Goal: Transaction & Acquisition: Purchase product/service

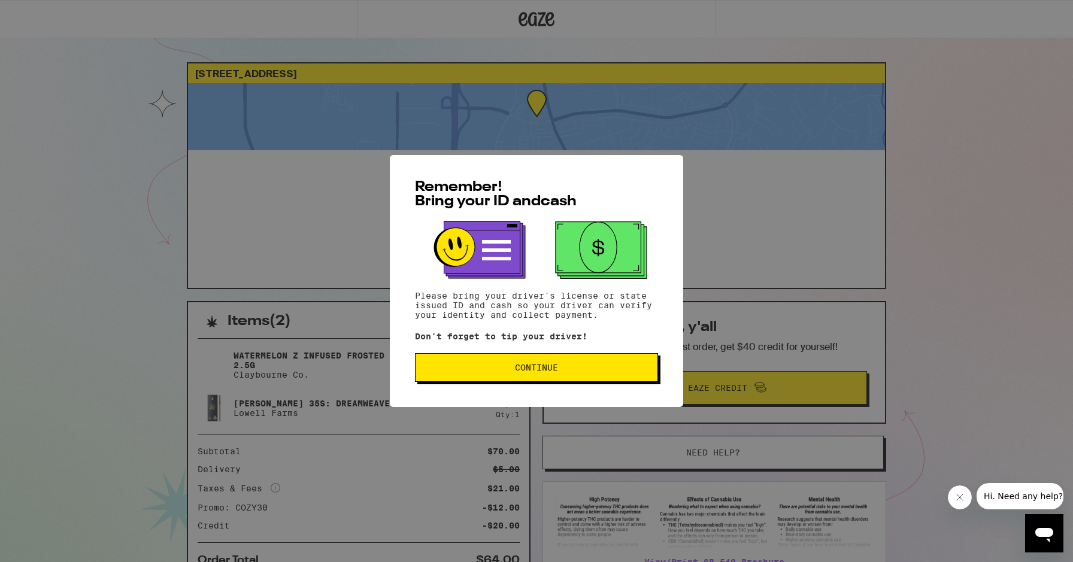
click at [562, 375] on button "Continue" at bounding box center [536, 367] width 243 height 29
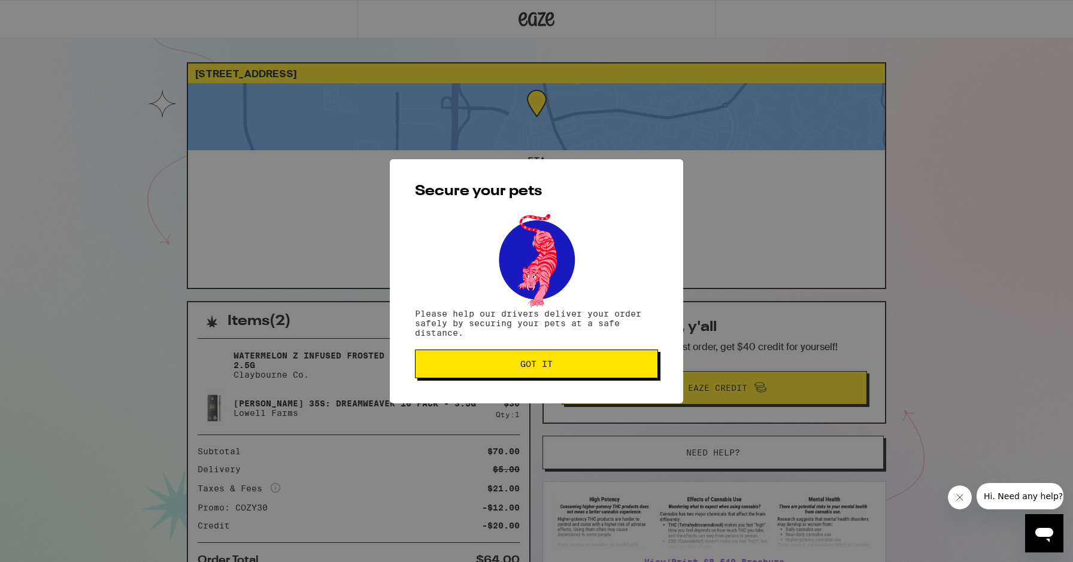
click at [559, 366] on span "Got it" at bounding box center [536, 364] width 223 height 8
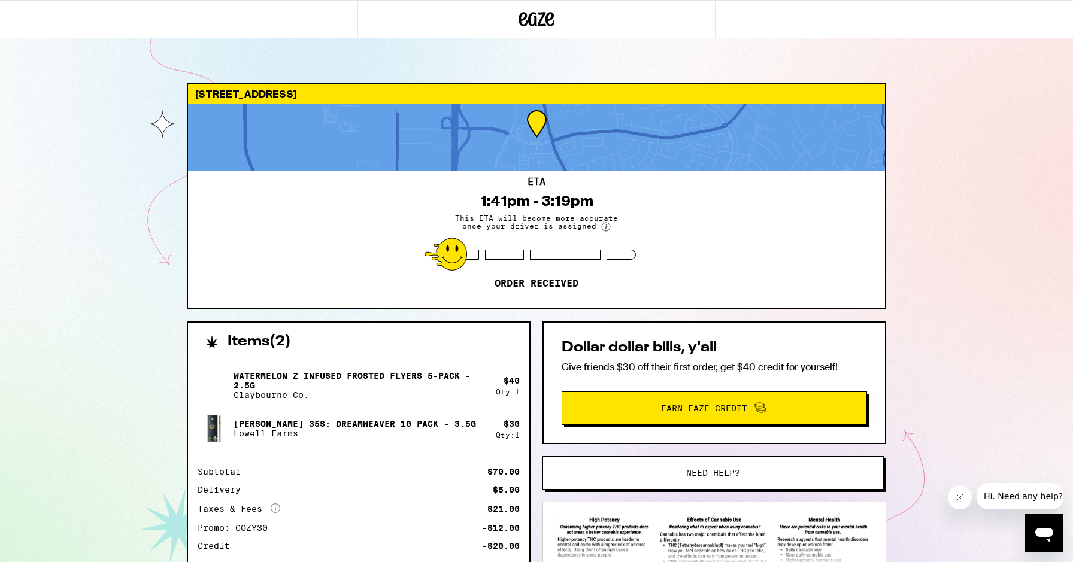
click at [959, 494] on icon "Close message from company" at bounding box center [960, 498] width 10 height 10
click at [215, 84] on div "[STREET_ADDRESS]" at bounding box center [536, 94] width 697 height 20
click at [531, 11] on icon at bounding box center [536, 19] width 36 height 22
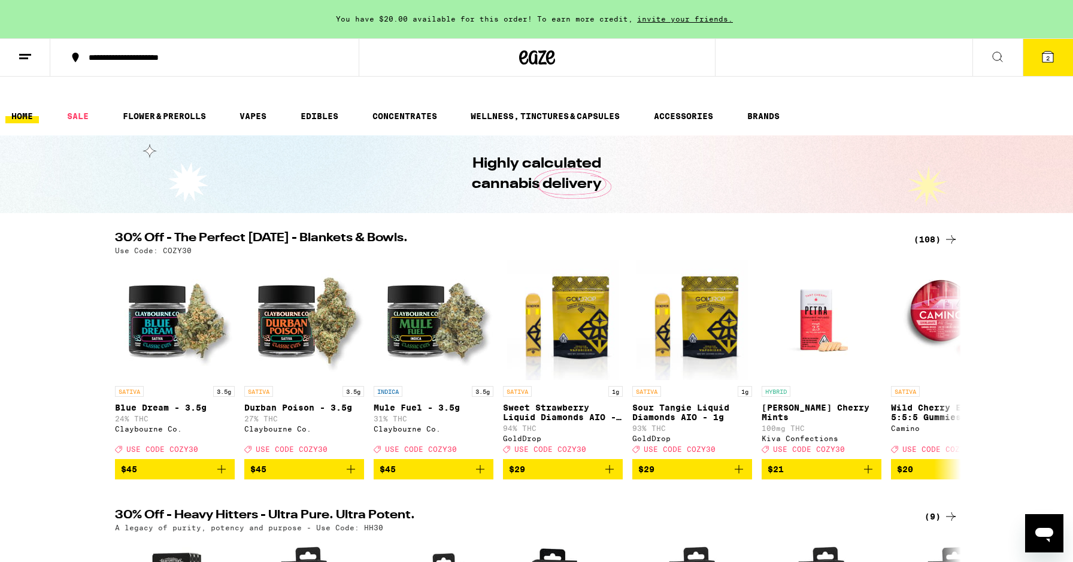
click at [148, 60] on div "**********" at bounding box center [212, 57] width 258 height 8
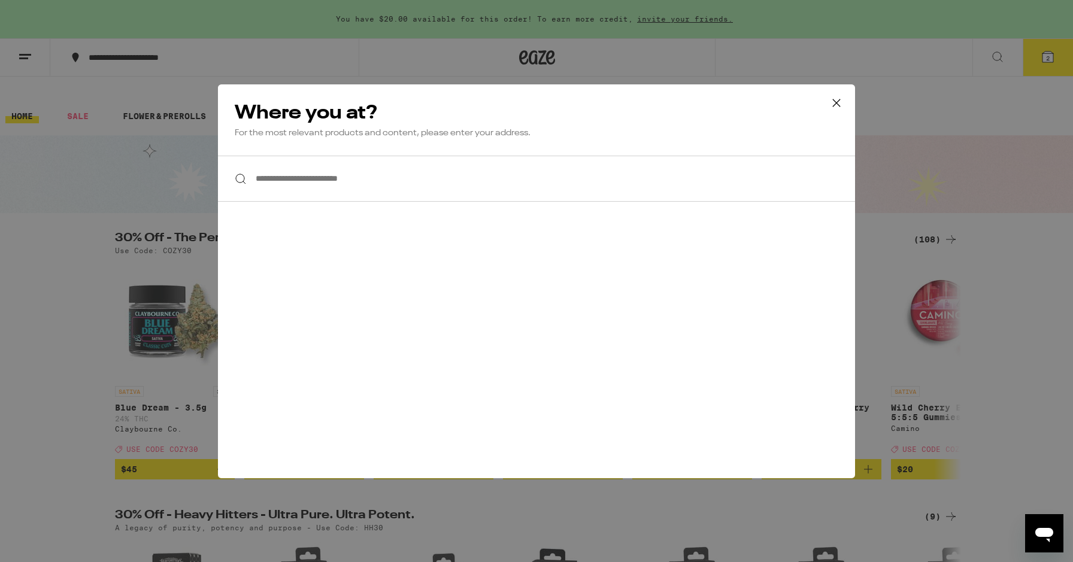
click at [835, 102] on icon at bounding box center [836, 103] width 18 height 18
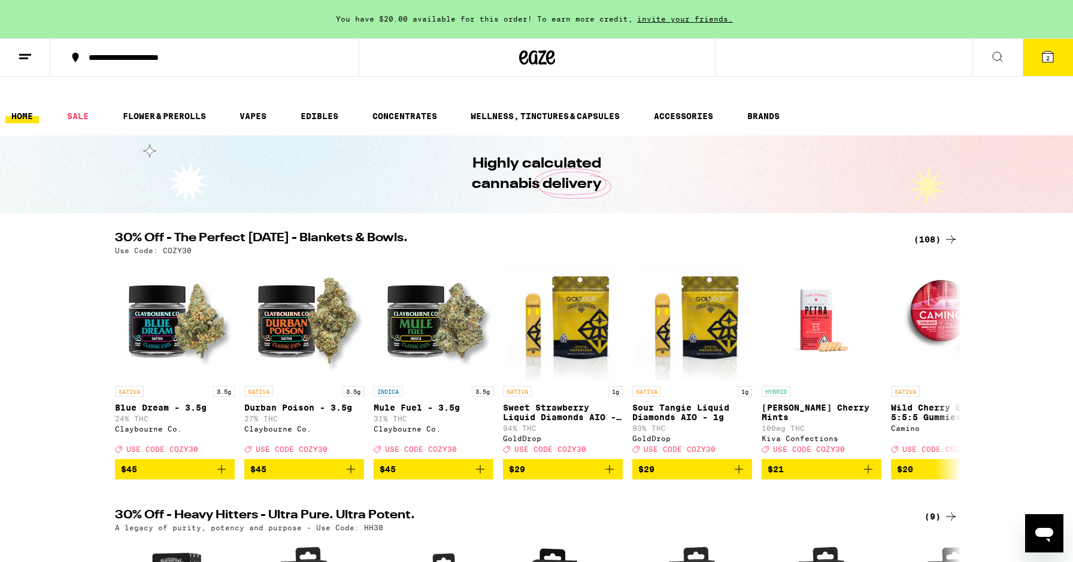
click at [1054, 66] on button "2" at bounding box center [1048, 57] width 50 height 37
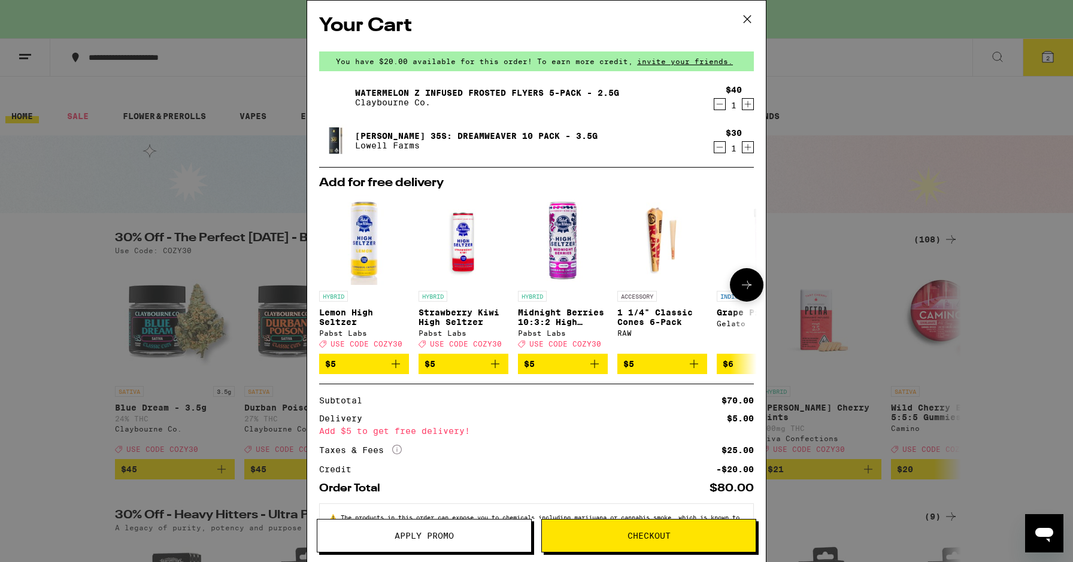
scroll to position [49, 0]
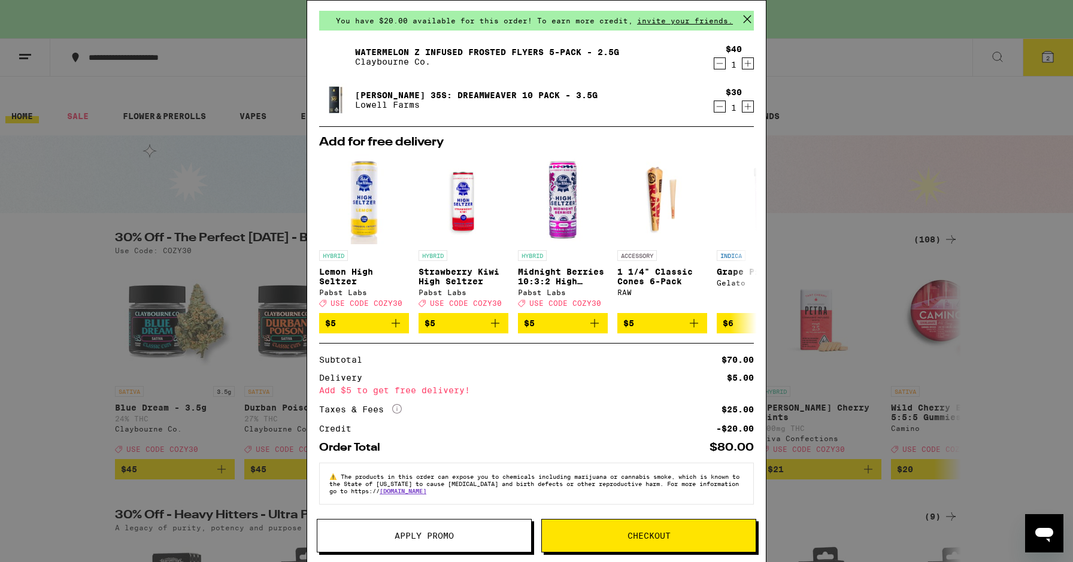
click at [747, 16] on icon at bounding box center [747, 19] width 18 height 18
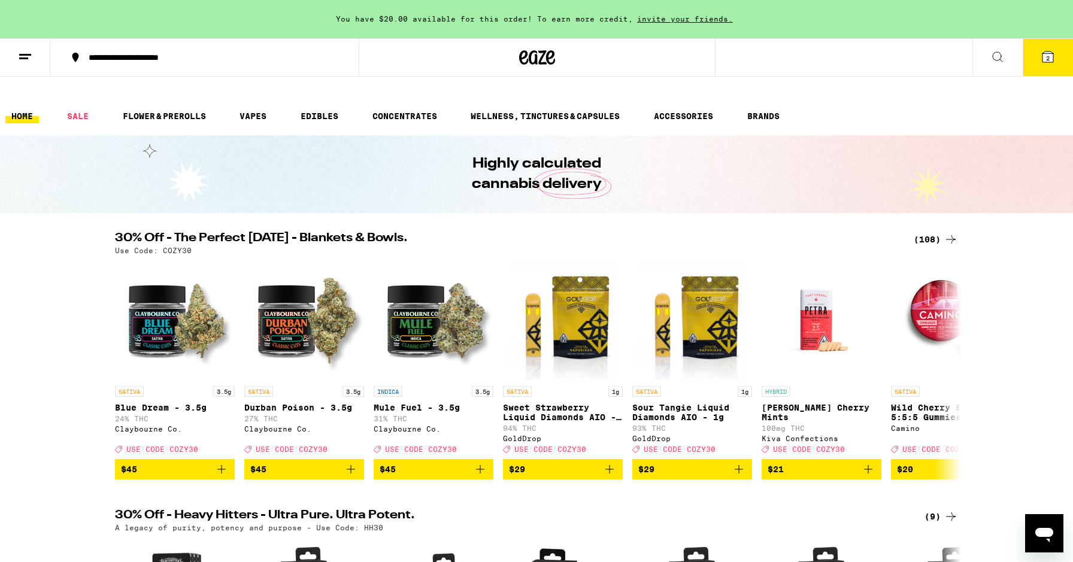
click at [134, 53] on div "**********" at bounding box center [212, 57] width 258 height 8
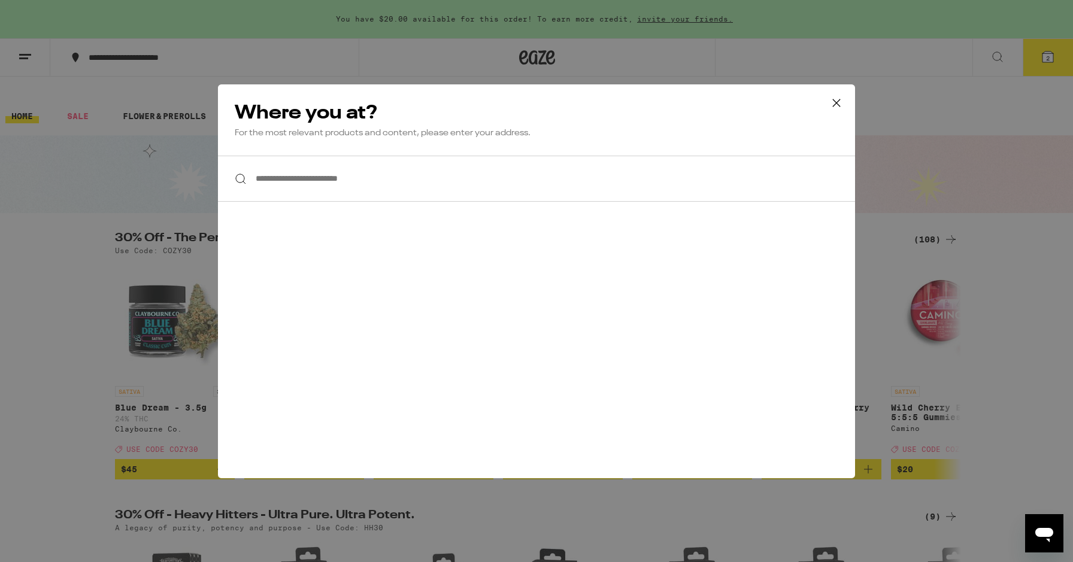
click at [816, 138] on div "Where you at? For the most relevant products and content, please enter your add…" at bounding box center [536, 119] width 637 height 71
click at [842, 104] on icon at bounding box center [836, 103] width 18 height 18
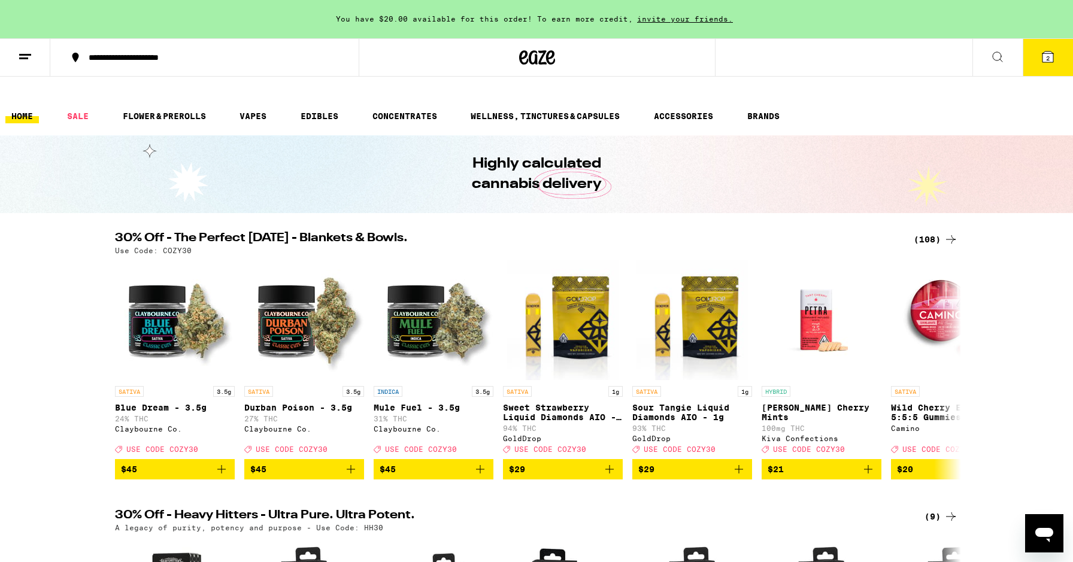
click at [34, 62] on button at bounding box center [25, 58] width 50 height 38
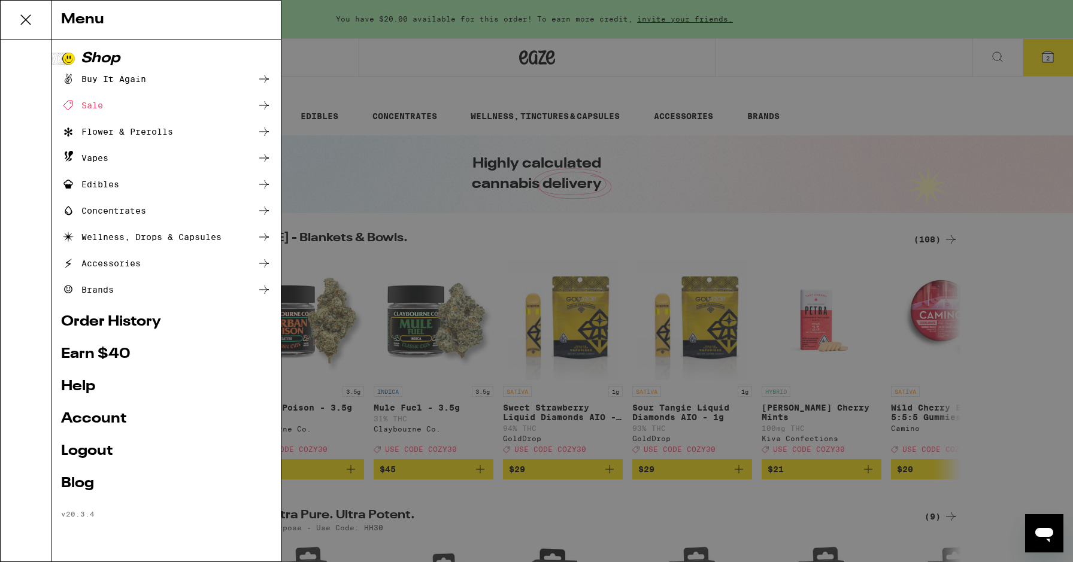
click at [117, 318] on link "Order History" at bounding box center [166, 322] width 210 height 14
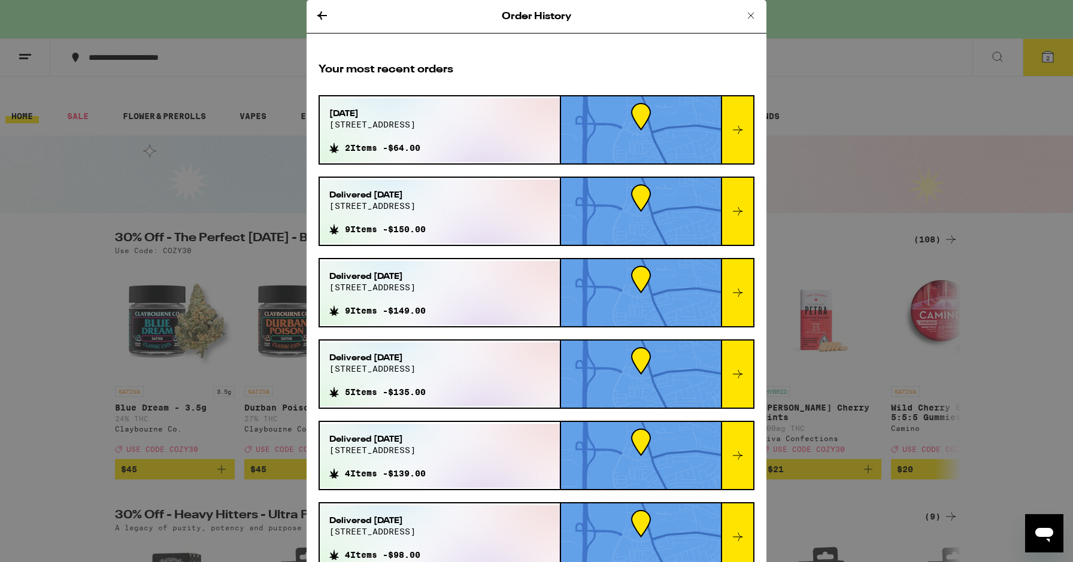
click at [732, 124] on icon at bounding box center [737, 130] width 14 height 14
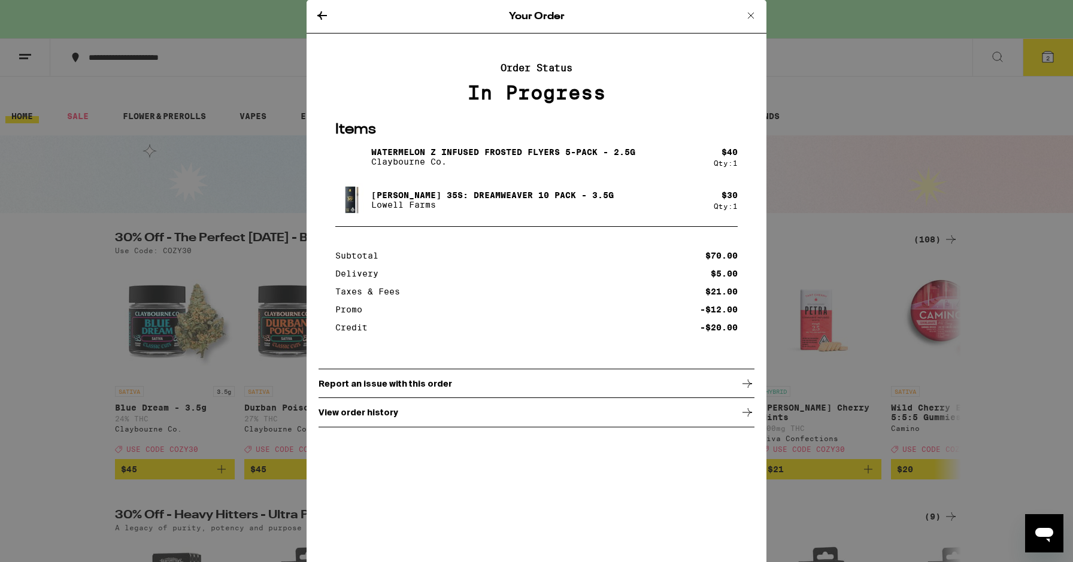
click at [426, 413] on div "View order history" at bounding box center [537, 413] width 436 height 30
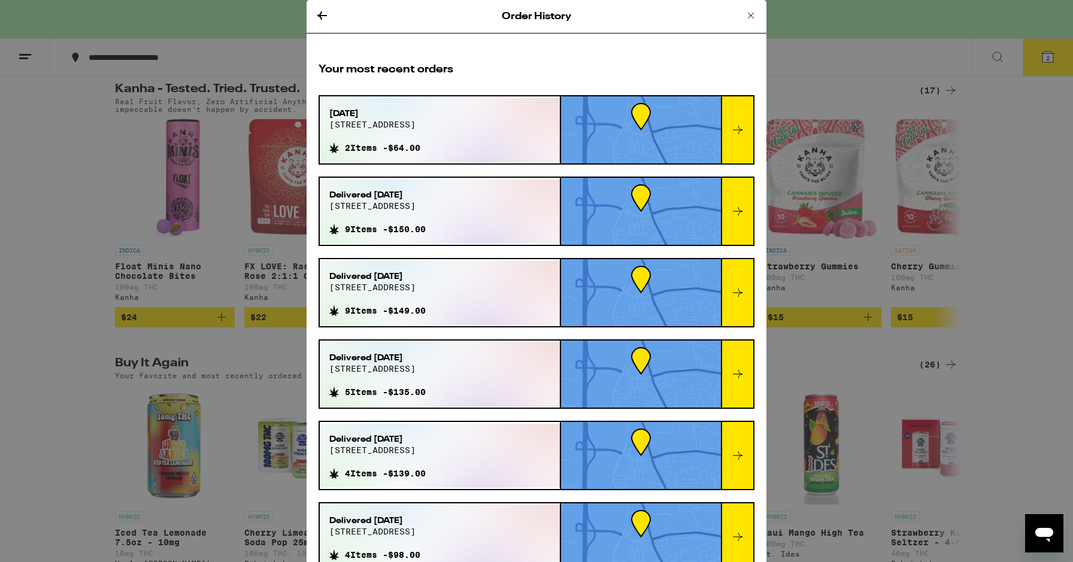
click at [742, 126] on icon at bounding box center [737, 130] width 14 height 14
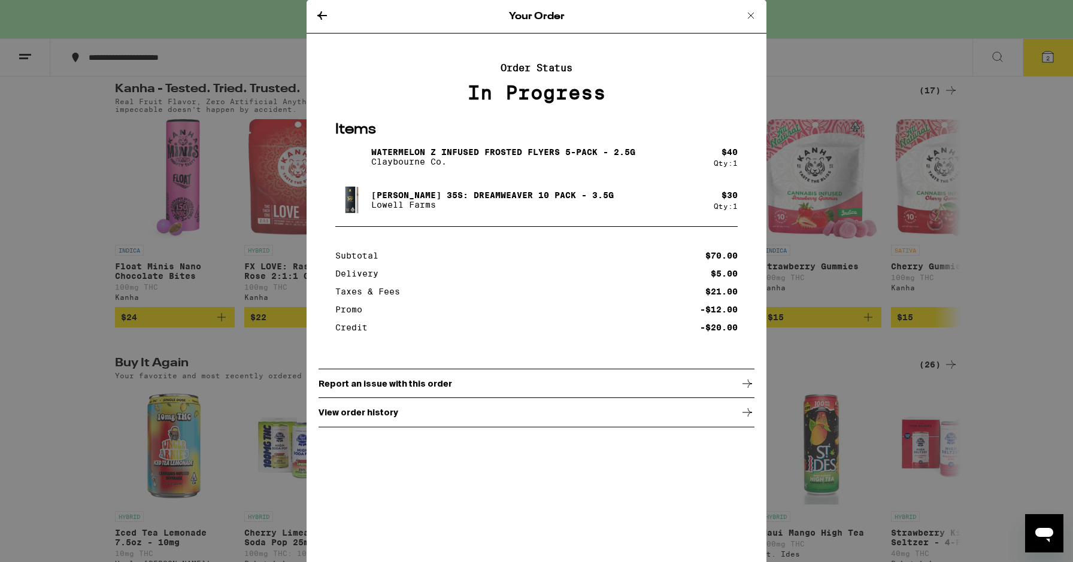
click at [747, 12] on icon at bounding box center [751, 15] width 14 height 14
click at [751, 13] on icon at bounding box center [751, 15] width 14 height 14
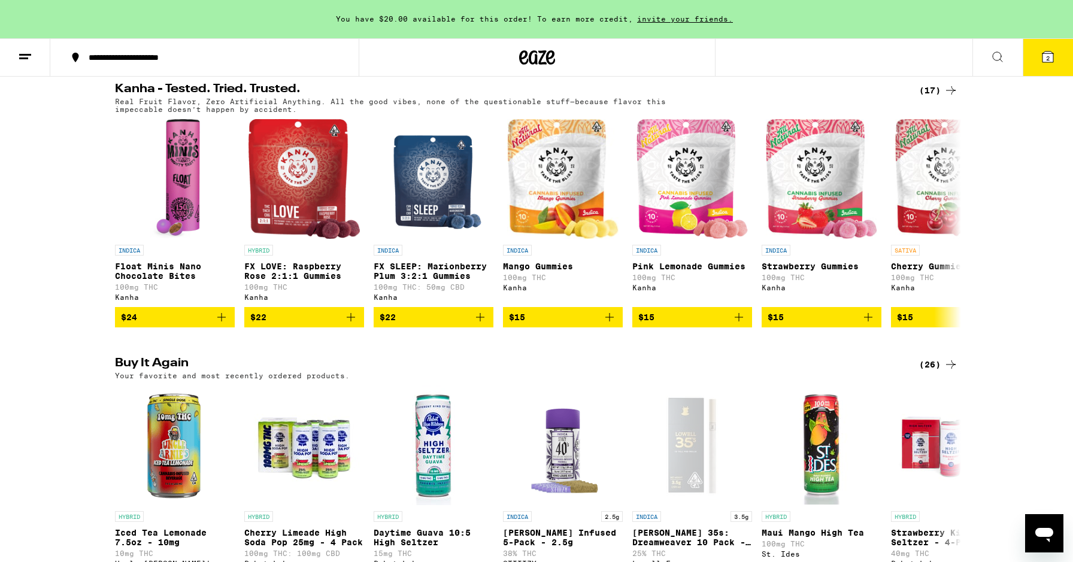
click at [749, 17] on div "Order History Your most recent orders Sep 14, 2025 1210 whitney ranch pkwy 2 It…" at bounding box center [536, 281] width 1073 height 562
click at [778, 67] on div "Order History Your most recent orders Sep 14, 2025 1210 whitney ranch pkwy 2 It…" at bounding box center [536, 281] width 1073 height 562
click at [23, 62] on icon at bounding box center [25, 57] width 14 height 14
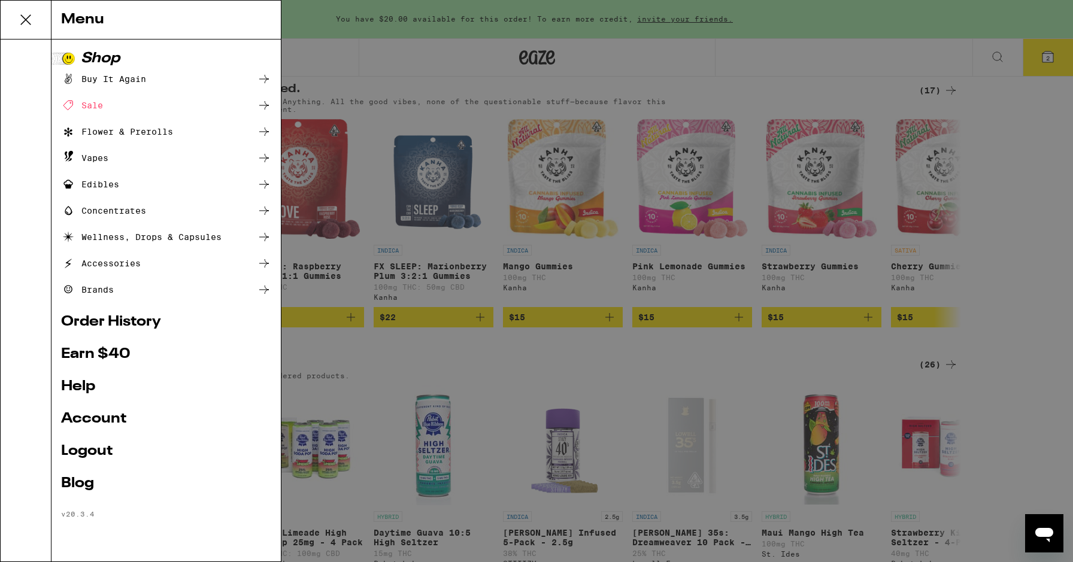
click at [136, 321] on link "Order History" at bounding box center [166, 322] width 210 height 14
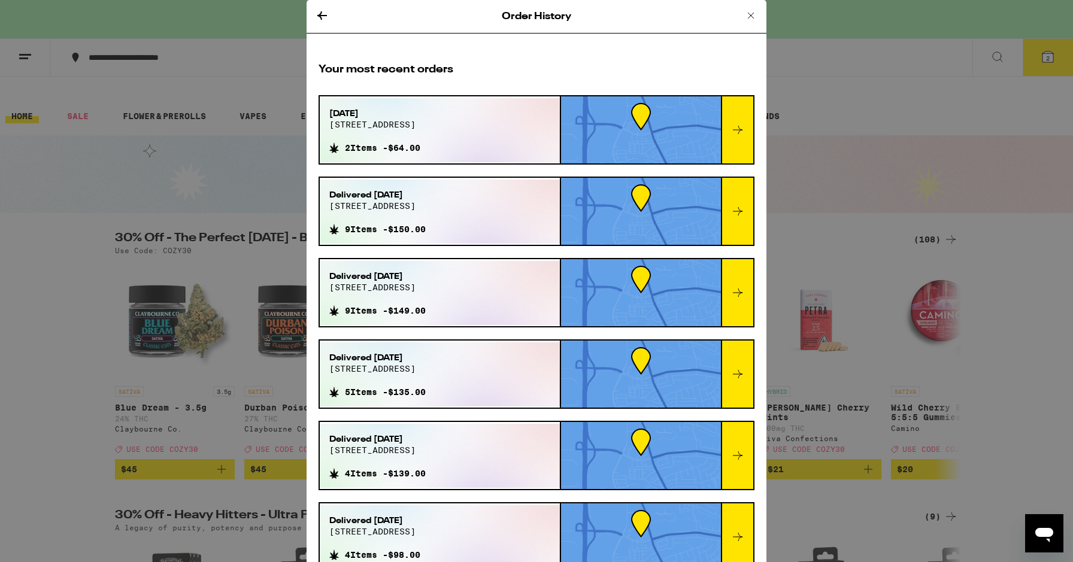
click at [738, 127] on icon at bounding box center [738, 130] width 10 height 8
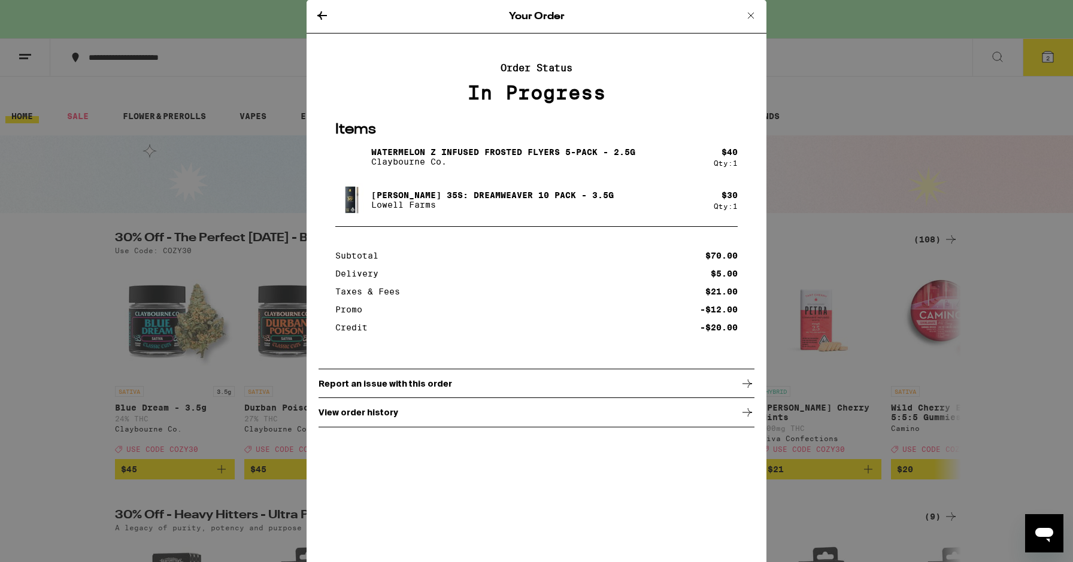
click at [753, 14] on icon at bounding box center [751, 15] width 14 height 14
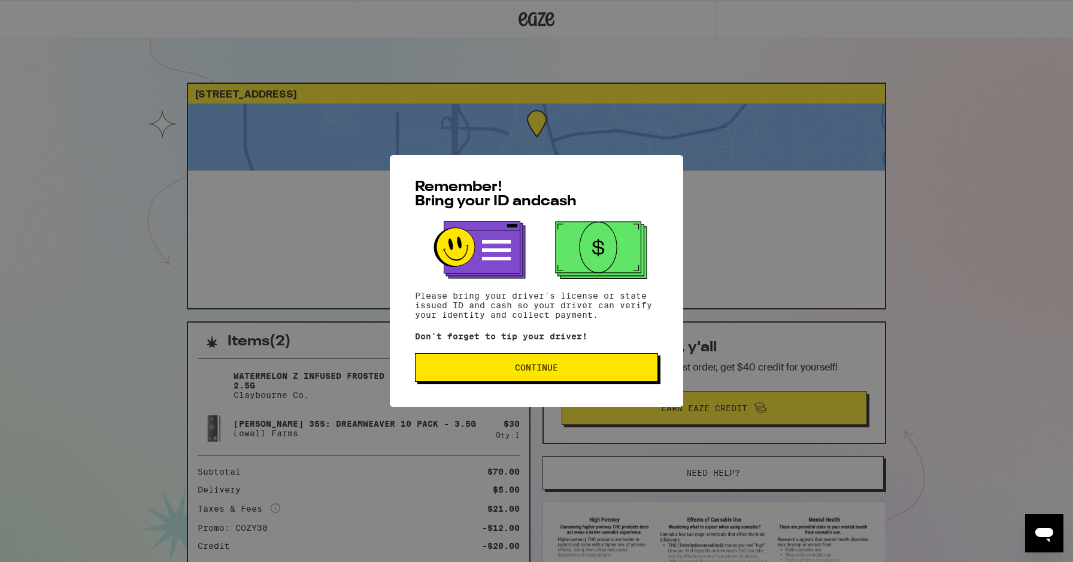
click at [562, 365] on button "Continue" at bounding box center [536, 367] width 243 height 29
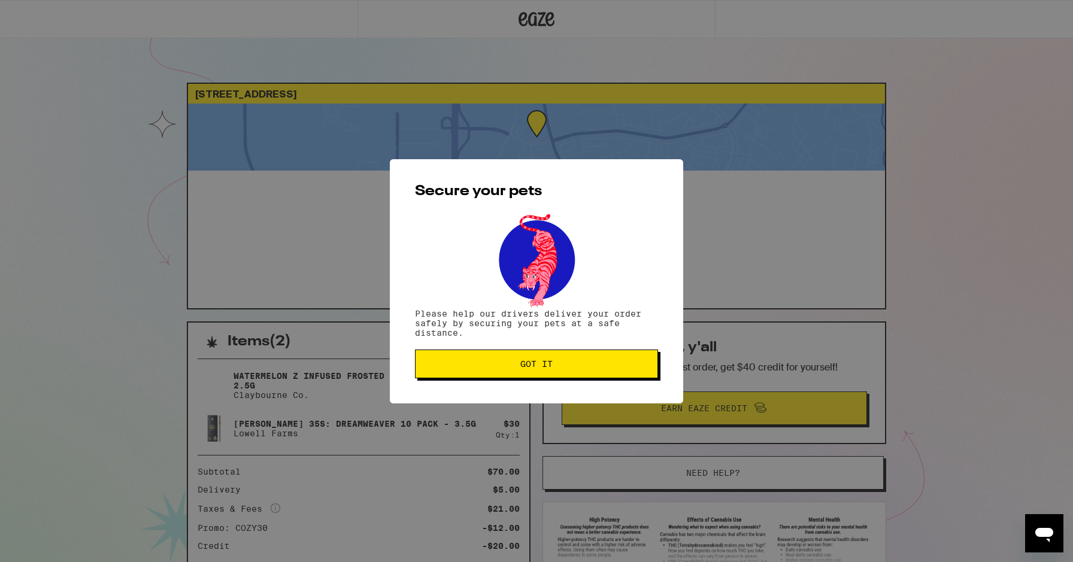
click at [558, 362] on span "Got it" at bounding box center [536, 364] width 223 height 8
